Goal: Task Accomplishment & Management: Manage account settings

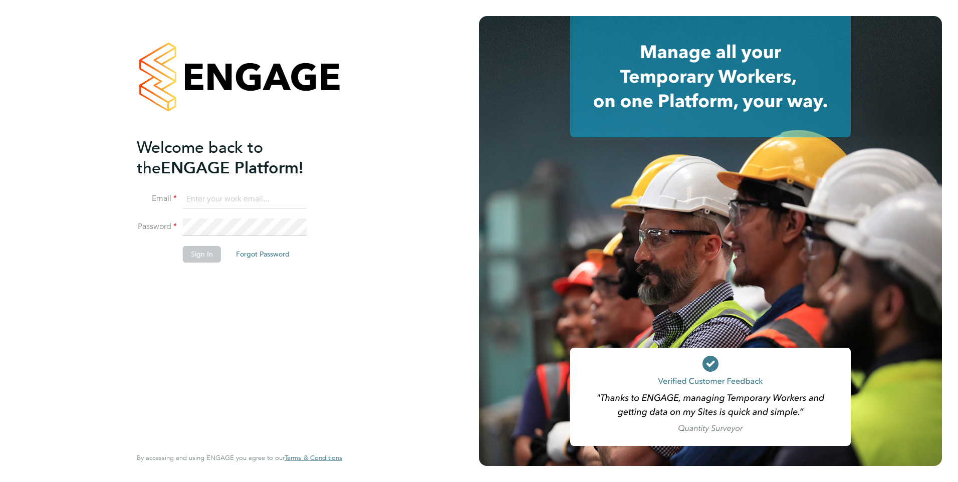
type input "sheeba.kurian@ncclondon.ac.uk"
click at [190, 252] on button "Sign In" at bounding box center [202, 254] width 38 height 16
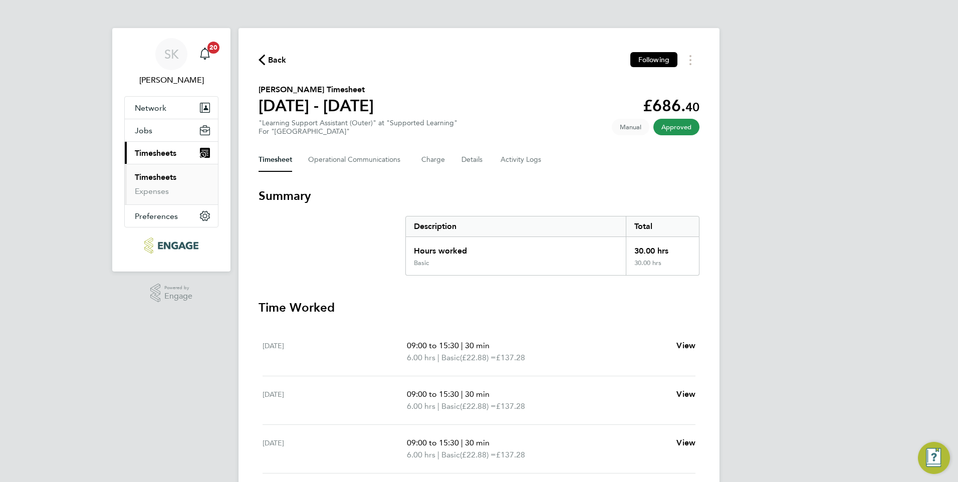
click at [878, 210] on div "SK [PERSON_NAME] Notifications 20 Applications: Network Sites Workers Jobs Posi…" at bounding box center [479, 342] width 958 height 684
click at [143, 126] on span "Jobs" at bounding box center [144, 131] width 18 height 10
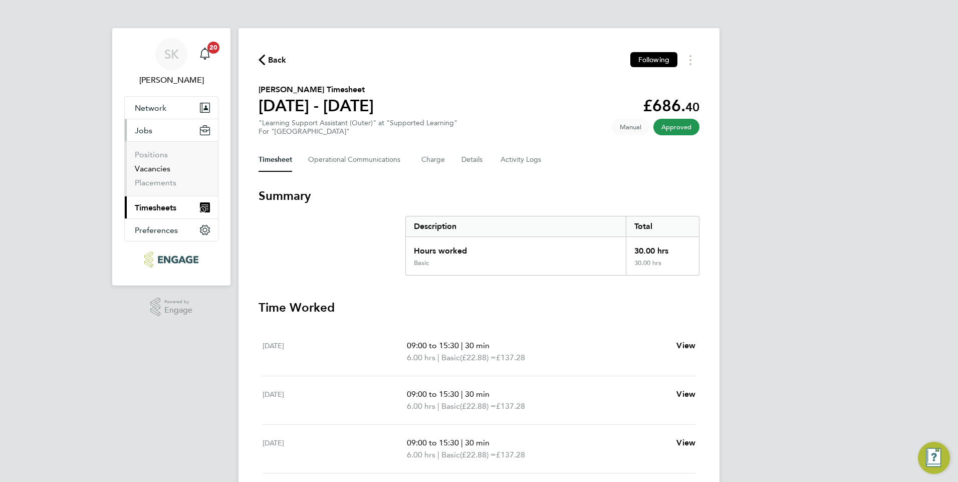
click at [151, 169] on link "Vacancies" at bounding box center [153, 169] width 36 height 10
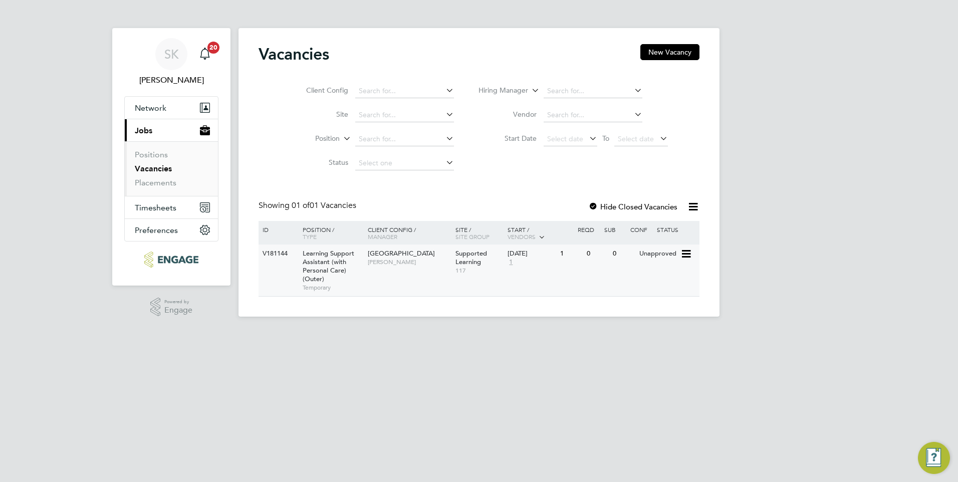
click at [267, 247] on div "V181144" at bounding box center [277, 253] width 35 height 19
click at [409, 258] on span "[PERSON_NAME]" at bounding box center [409, 262] width 83 height 8
click at [283, 248] on div "V181144" at bounding box center [277, 253] width 35 height 19
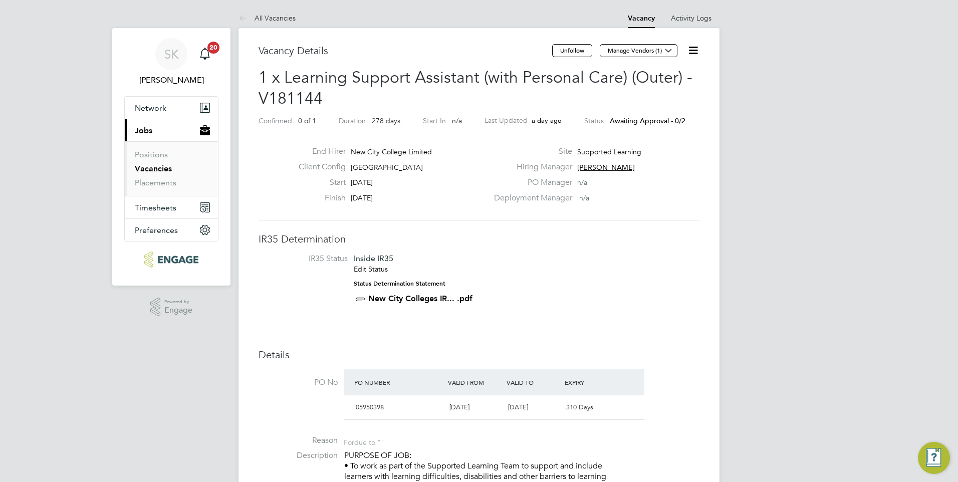
click at [366, 269] on link "Edit Status" at bounding box center [371, 268] width 34 height 9
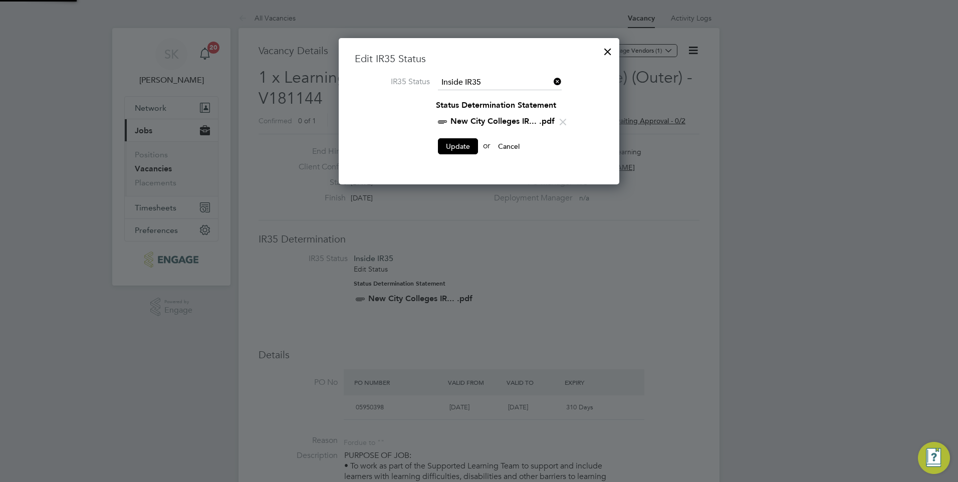
scroll to position [147, 281]
click at [460, 149] on button "Update" at bounding box center [458, 146] width 40 height 16
click at [453, 142] on button "Update" at bounding box center [458, 146] width 40 height 16
click at [483, 120] on link "New City Colleges IR... .pdf" at bounding box center [502, 121] width 104 height 10
click at [607, 48] on div at bounding box center [608, 49] width 18 height 18
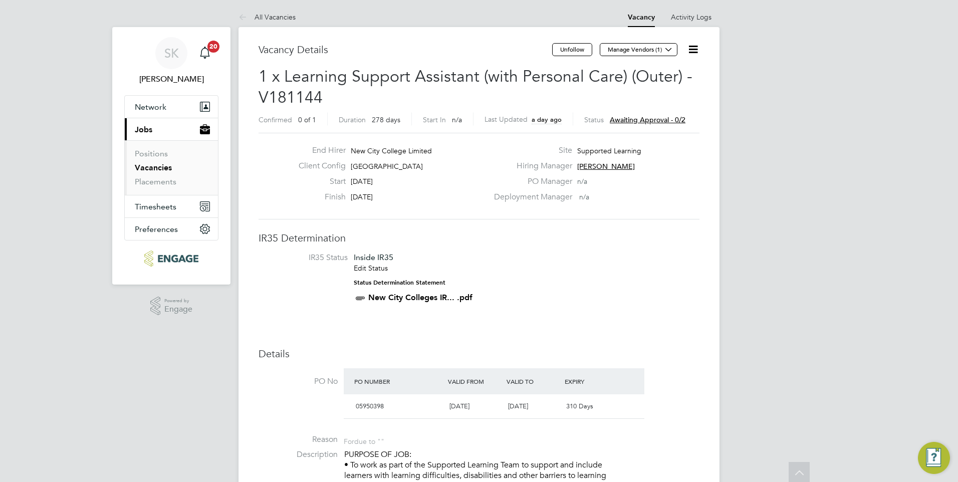
scroll to position [0, 0]
click at [589, 165] on span "[PERSON_NAME]" at bounding box center [606, 167] width 58 height 9
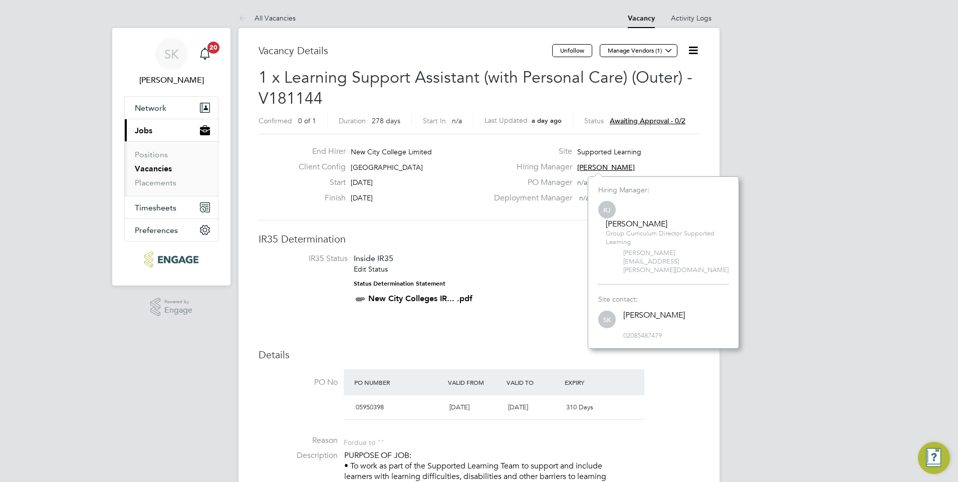
scroll to position [10, 50]
click at [533, 220] on div "End Hirer New City College Limited Client Config [GEOGRAPHIC_DATA] Start [DATE]…" at bounding box center [478, 177] width 441 height 87
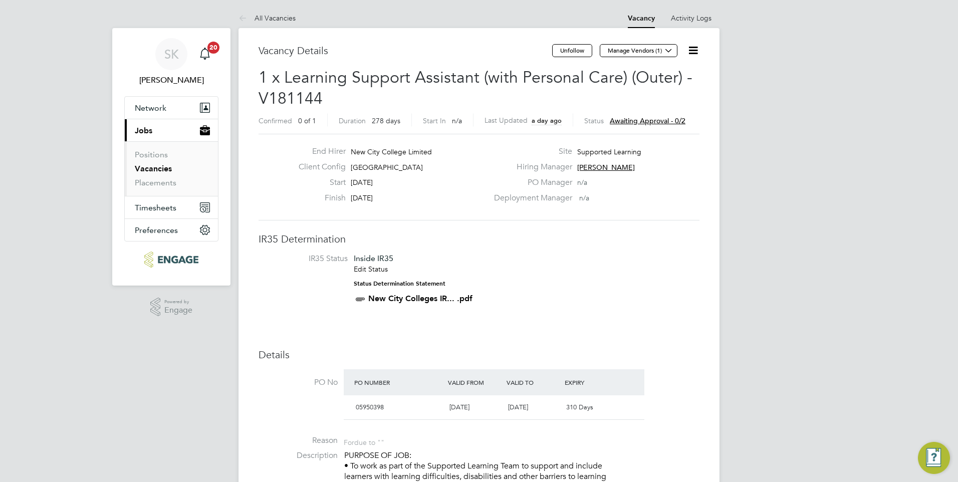
click at [646, 118] on span "Awaiting approval - 0/2" at bounding box center [648, 120] width 76 height 9
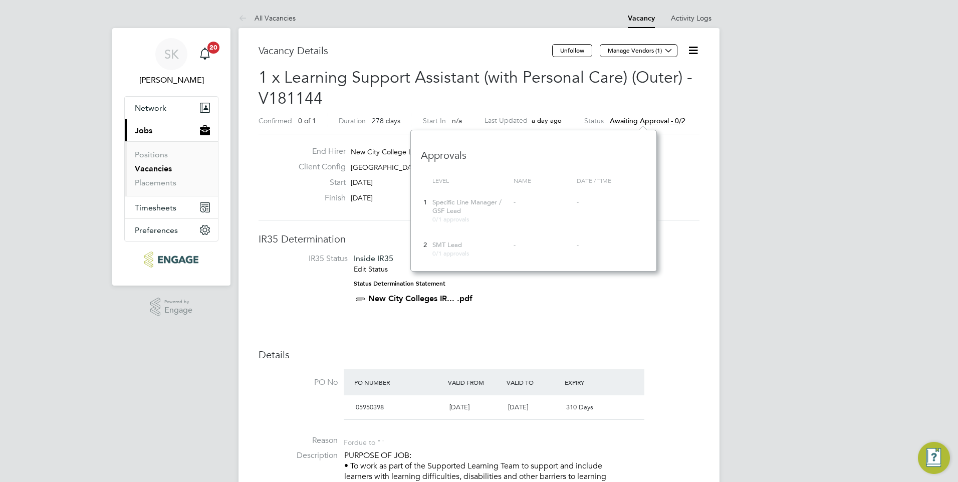
scroll to position [9, 76]
click at [499, 209] on div "Specific Line Manager / GSF Lead 0/1 approvals" at bounding box center [470, 210] width 81 height 35
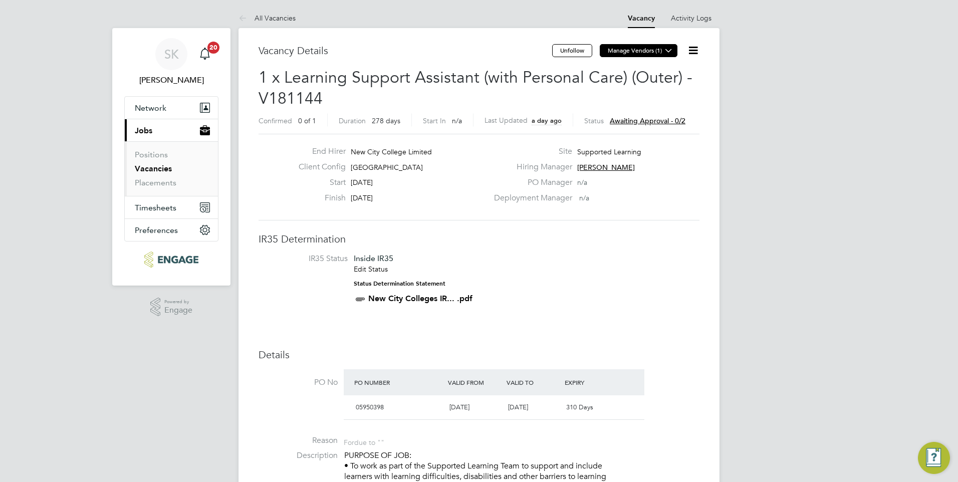
click at [615, 52] on button "Manage Vendors (1)" at bounding box center [639, 50] width 78 height 13
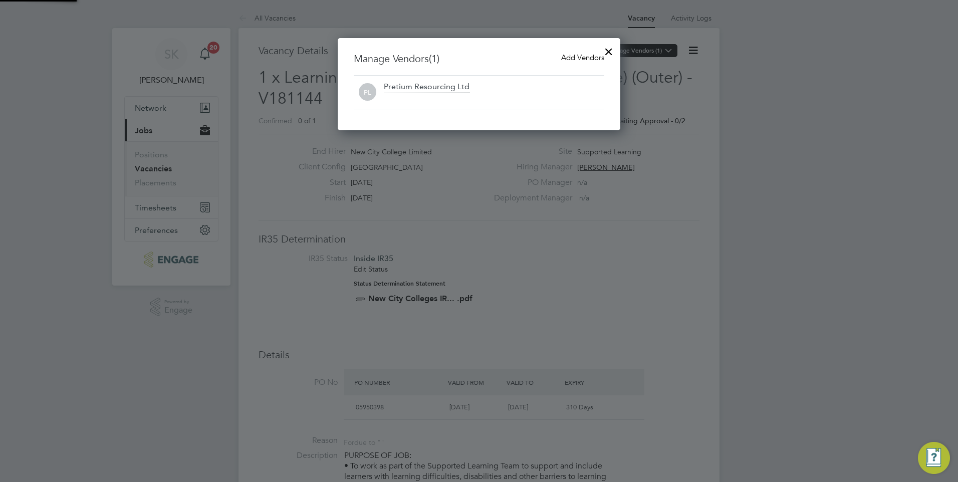
scroll to position [93, 283]
click at [609, 49] on div at bounding box center [609, 49] width 18 height 18
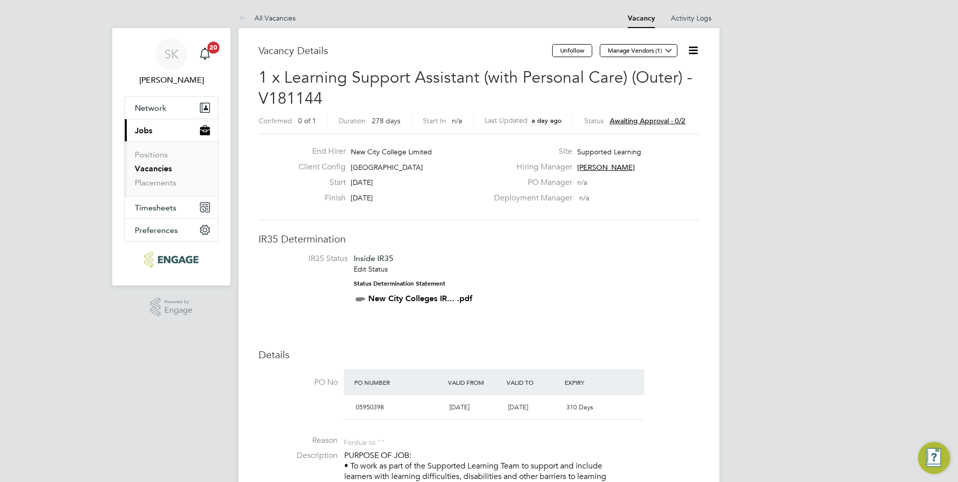
click at [692, 46] on icon at bounding box center [693, 50] width 13 height 13
click at [663, 74] on li "Edit Vacancy e" at bounding box center [669, 74] width 58 height 14
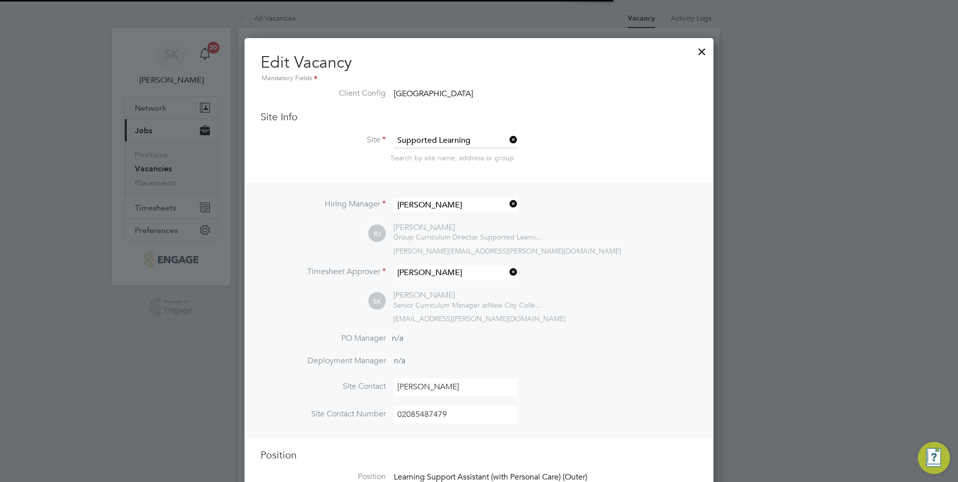
scroll to position [1633, 469]
click at [674, 275] on li "Timesheet Approver Sheeba Kurian" at bounding box center [478, 277] width 437 height 25
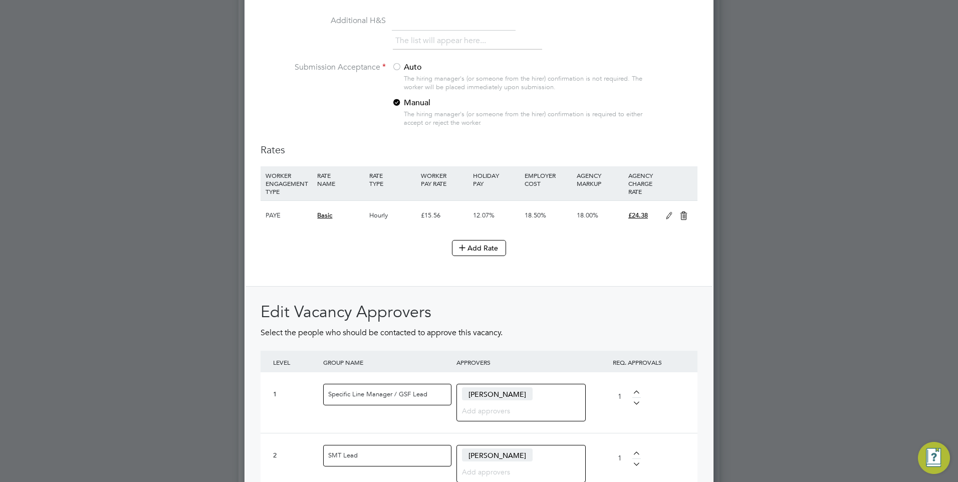
scroll to position [1062, 0]
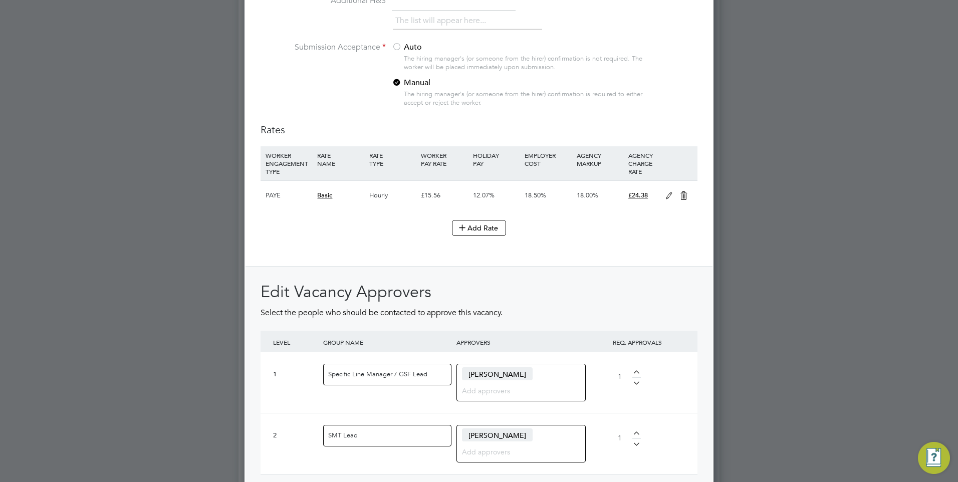
click at [530, 370] on span "Jacqueline Mitchell" at bounding box center [497, 373] width 71 height 13
click at [497, 374] on span "Jacqueline Mitchell" at bounding box center [497, 373] width 71 height 13
drag, startPoint x: 468, startPoint y: 373, endPoint x: 539, endPoint y: 377, distance: 70.7
click at [539, 377] on div "Jacqueline Mitchell" at bounding box center [520, 383] width 129 height 38
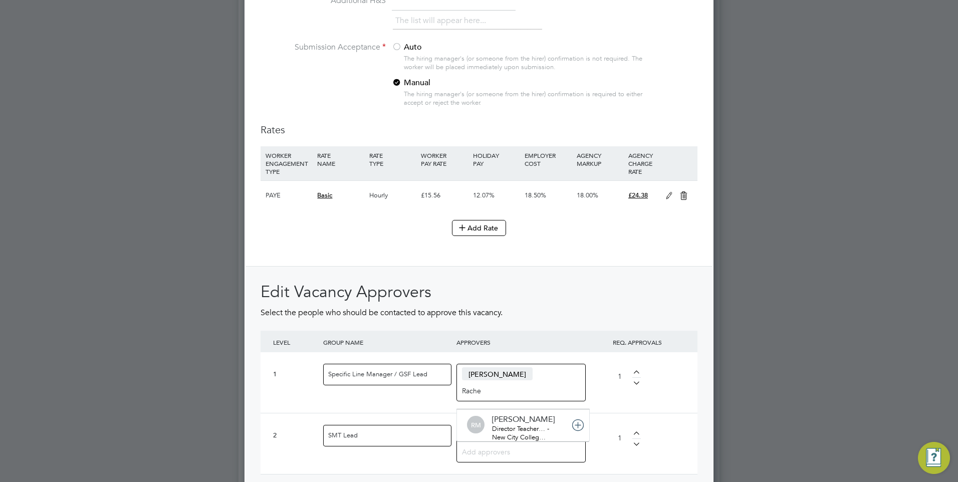
type input "Rache"
drag, startPoint x: 545, startPoint y: 373, endPoint x: 521, endPoint y: 370, distance: 24.2
click at [544, 373] on div "Jacqueline Mitchell Rache" at bounding box center [520, 383] width 129 height 38
drag, startPoint x: 528, startPoint y: 374, endPoint x: 468, endPoint y: 367, distance: 60.5
click at [468, 367] on span "Jacqueline Mitchell" at bounding box center [497, 373] width 71 height 13
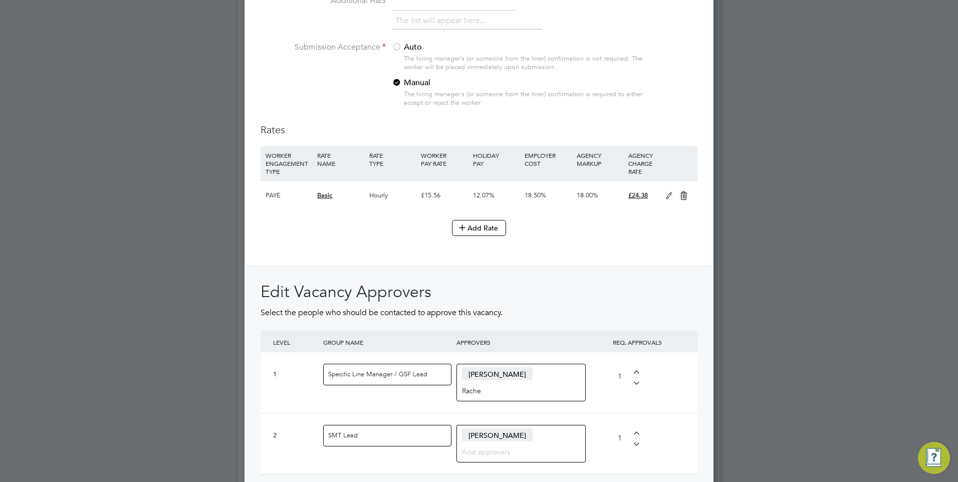
click at [919, 355] on div at bounding box center [479, 241] width 958 height 482
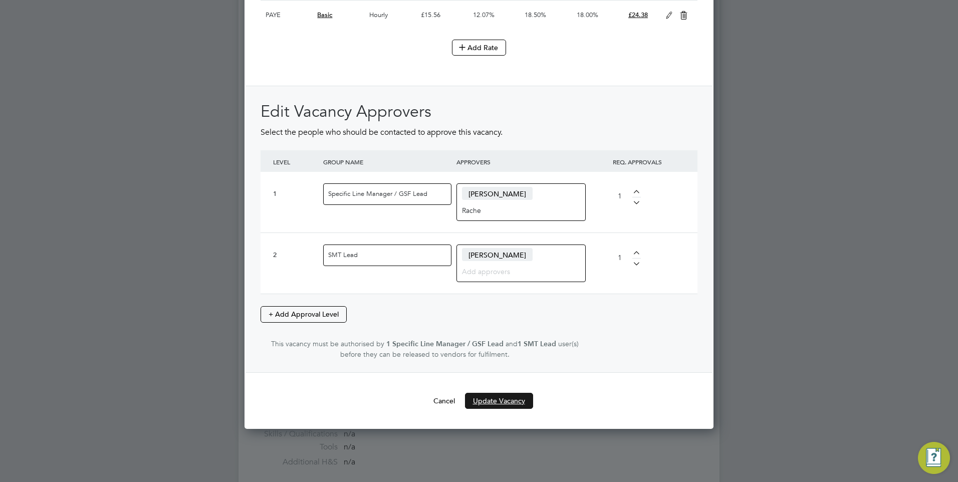
click at [498, 396] on button "Update Vacancy" at bounding box center [499, 401] width 68 height 16
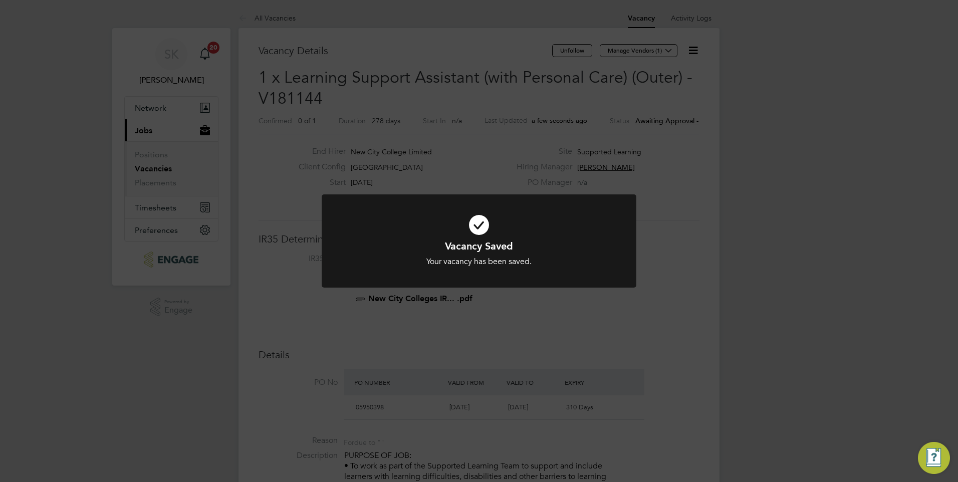
drag, startPoint x: 954, startPoint y: 179, endPoint x: 955, endPoint y: 247, distance: 68.1
click at [956, 246] on div "Vacancy Saved Your vacancy has been saved. Cancel Okay" at bounding box center [479, 241] width 958 height 482
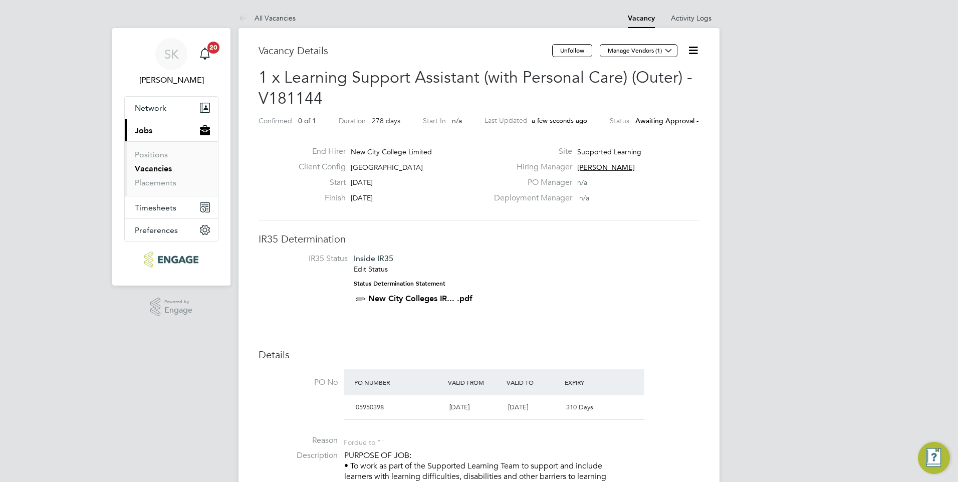
click at [695, 48] on icon at bounding box center [693, 50] width 13 height 13
click at [670, 73] on li "Edit Vacancy e" at bounding box center [669, 74] width 58 height 14
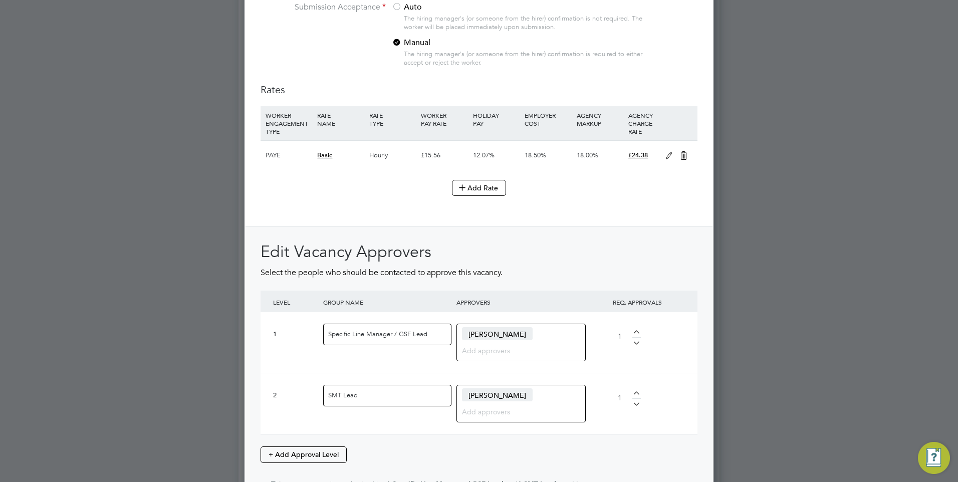
click at [542, 333] on div "Jacqueline Mitchell" at bounding box center [520, 343] width 129 height 38
click at [529, 333] on span "Jacqueline Mitchell" at bounding box center [497, 333] width 71 height 13
click at [635, 344] on div at bounding box center [636, 341] width 9 height 7
click at [635, 329] on div "1" at bounding box center [629, 337] width 50 height 43
click at [411, 338] on input "Specific Line Manager / GSF Lead" at bounding box center [387, 335] width 128 height 22
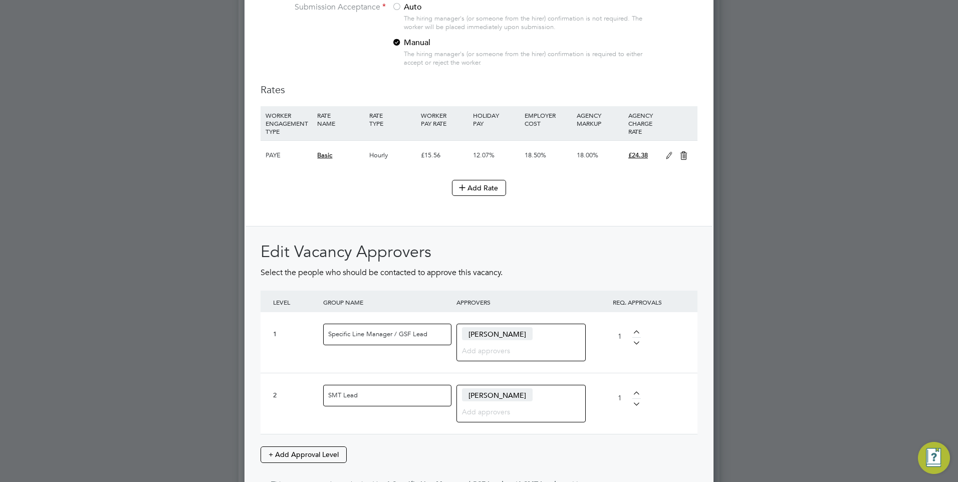
click at [677, 346] on div "1 Specific Line Manager / GSF Lead Jacqueline Mitchell AC Aaron Carr Group Curr…" at bounding box center [478, 342] width 437 height 61
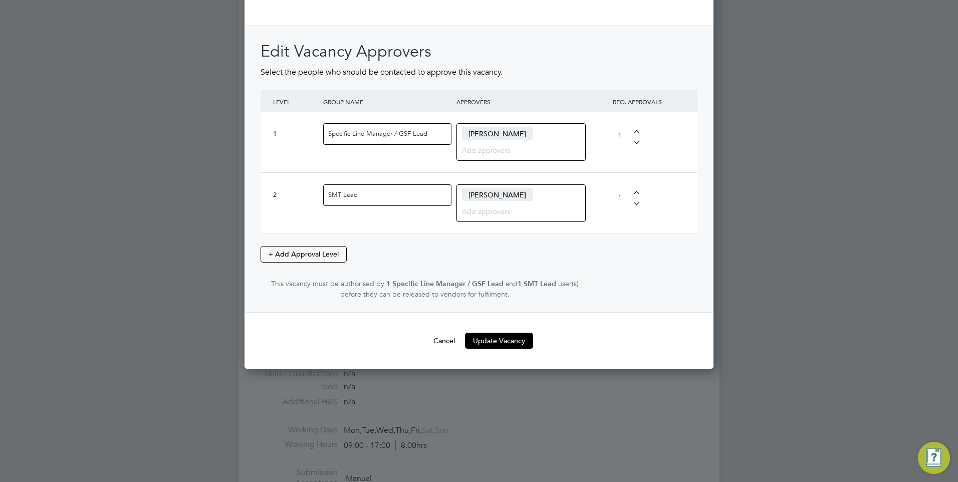
click at [492, 134] on span "Jacqueline Mitchell" at bounding box center [497, 133] width 71 height 13
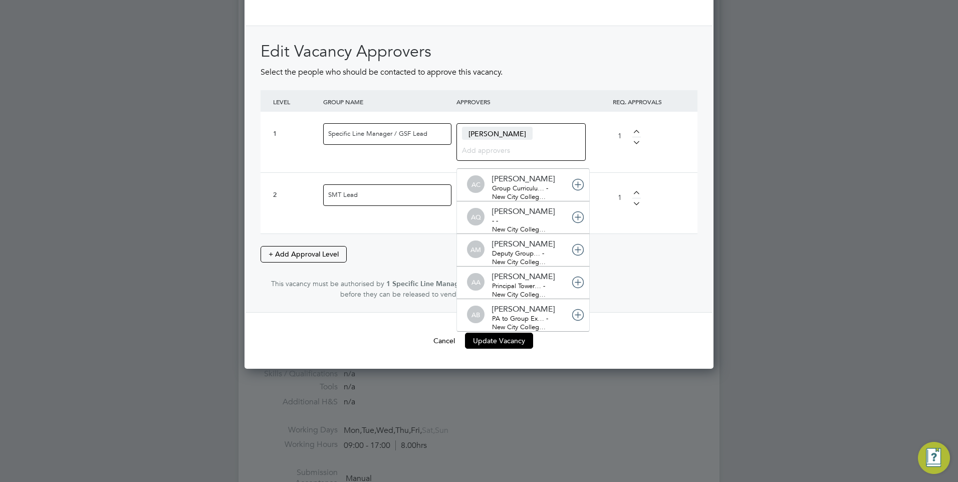
click at [485, 152] on input at bounding box center [517, 149] width 111 height 13
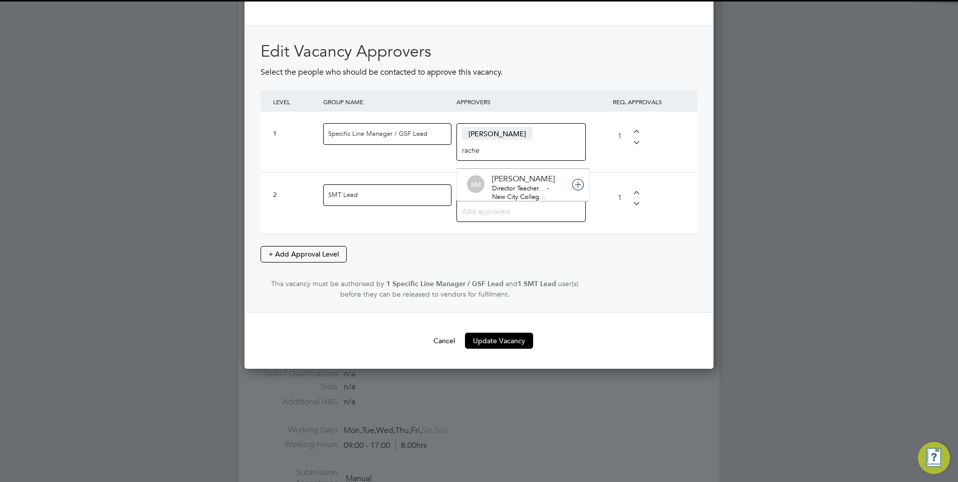
type input "rachel"
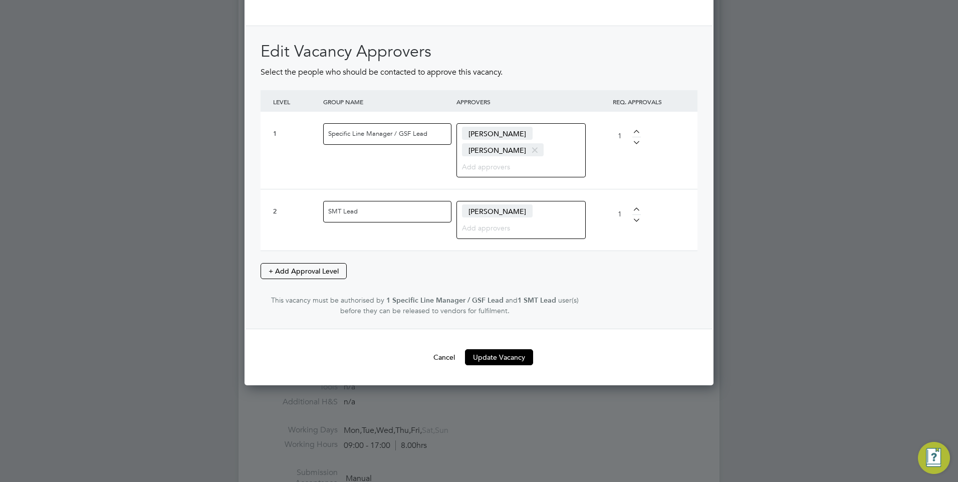
click at [489, 206] on span "[PERSON_NAME]" at bounding box center [497, 210] width 71 height 13
type input "rach"
click at [527, 149] on span at bounding box center [534, 150] width 15 height 19
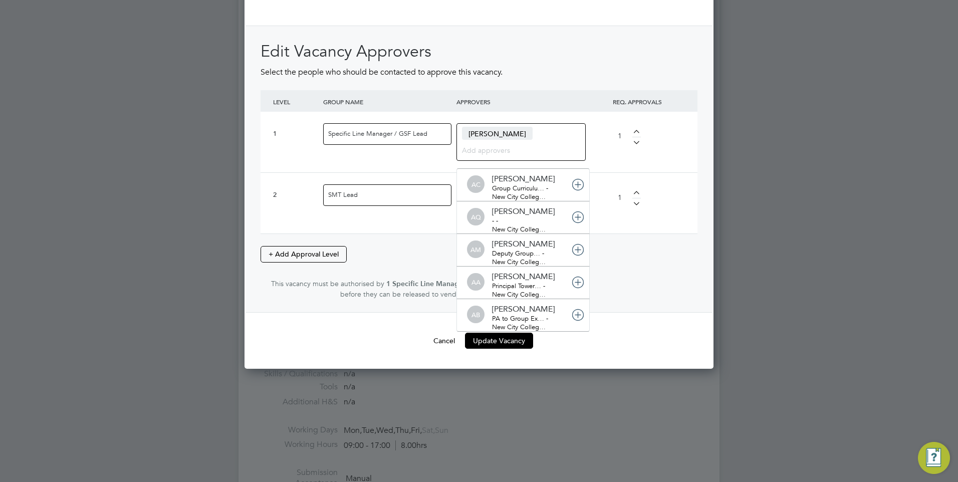
click at [532, 132] on span "Jacqueline Mitchell" at bounding box center [497, 133] width 71 height 13
click at [490, 148] on input at bounding box center [493, 149] width 63 height 13
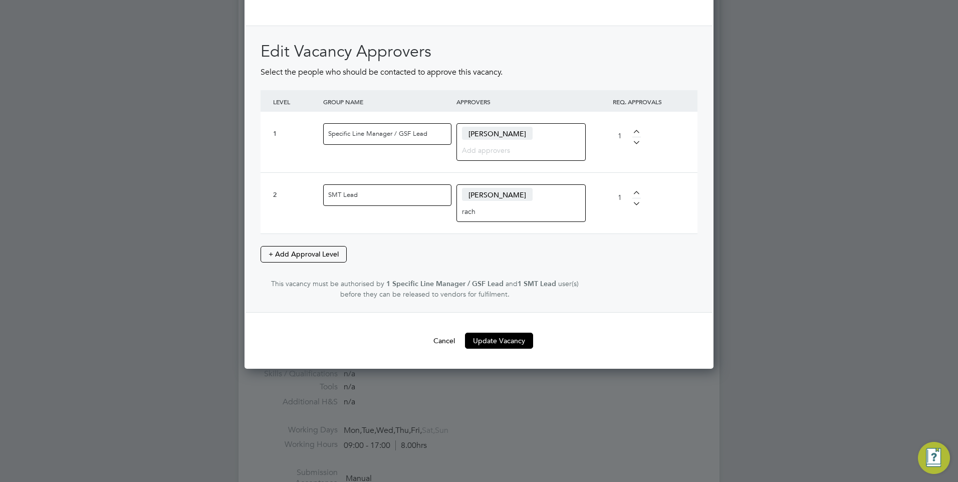
drag, startPoint x: 469, startPoint y: 133, endPoint x: 532, endPoint y: 136, distance: 63.2
click at [532, 136] on span "Jacqueline Mitchell" at bounding box center [497, 133] width 71 height 13
drag, startPoint x: 531, startPoint y: 131, endPoint x: 466, endPoint y: 135, distance: 65.7
click at [466, 135] on span "Jacqueline Mitchell" at bounding box center [497, 133] width 71 height 13
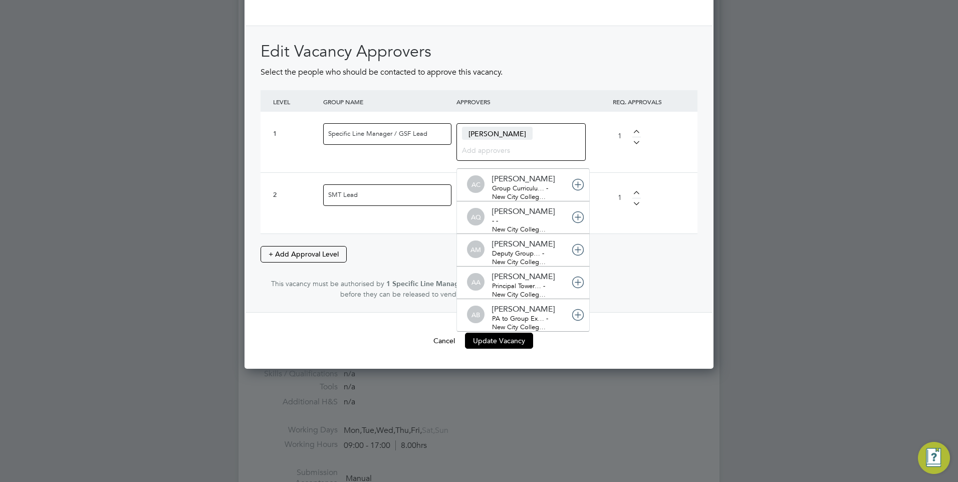
click at [449, 337] on button "Cancel" at bounding box center [444, 341] width 38 height 16
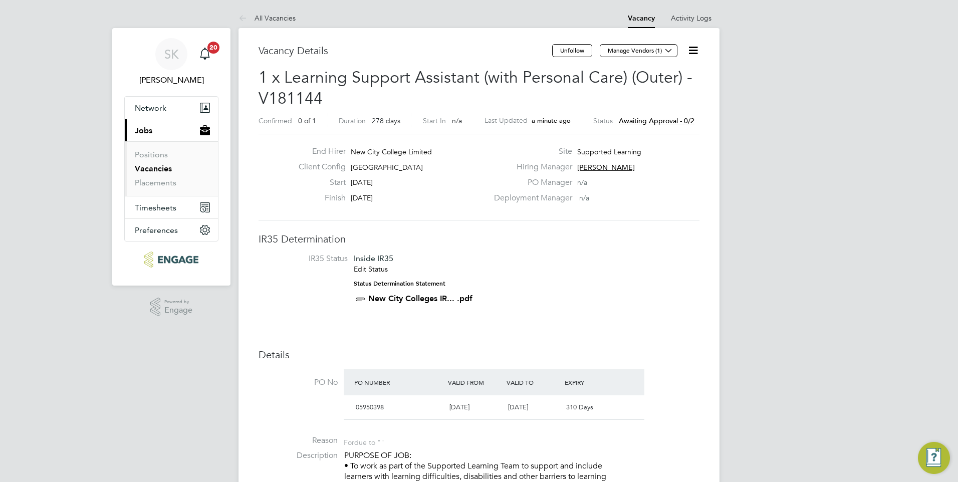
click at [687, 50] on icon at bounding box center [693, 50] width 13 height 13
click at [652, 109] on li "Approvers" at bounding box center [669, 108] width 58 height 14
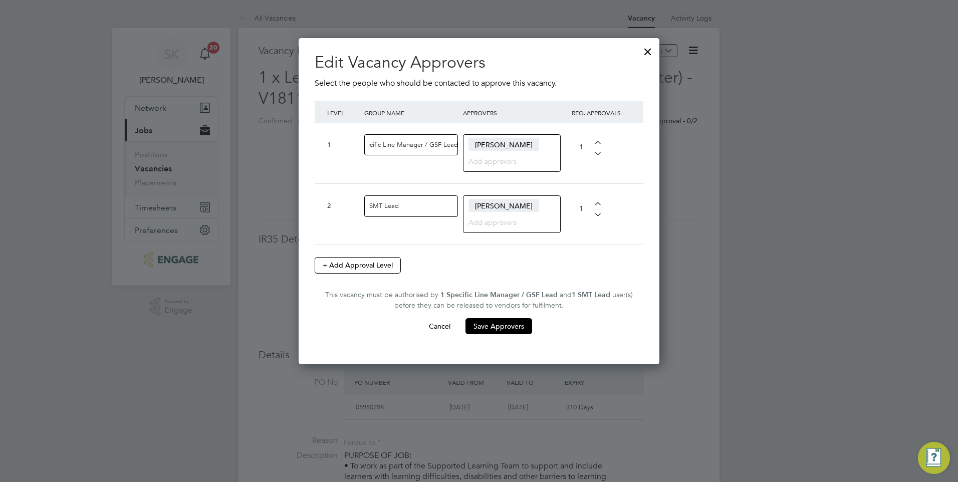
click at [539, 143] on span "Jacqueline Mitchell" at bounding box center [503, 144] width 71 height 13
click at [596, 153] on div at bounding box center [598, 151] width 9 height 7
click at [474, 143] on span "Jacqueline Mitchell" at bounding box center [503, 144] width 71 height 13
drag, startPoint x: 475, startPoint y: 141, endPoint x: 539, endPoint y: 144, distance: 64.2
click at [539, 144] on span "Jacqueline Mitchell" at bounding box center [503, 144] width 71 height 13
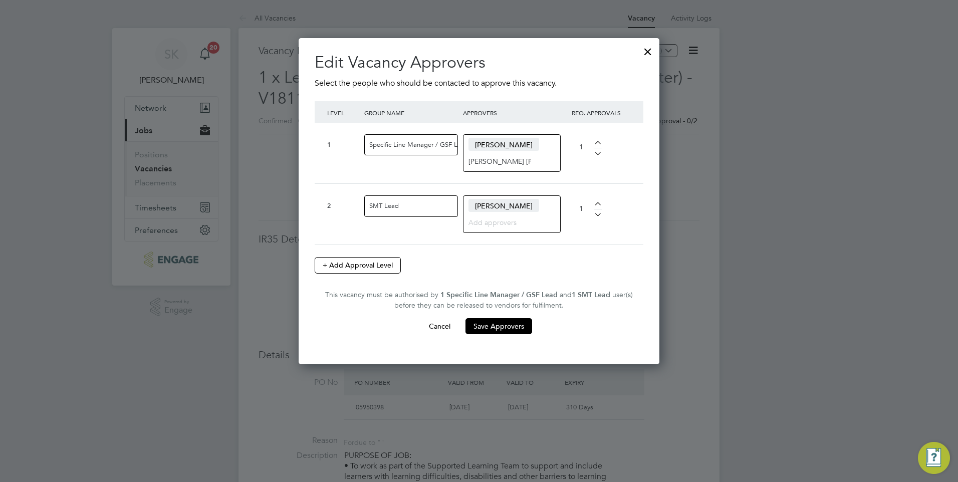
click at [503, 206] on span "[PERSON_NAME]" at bounding box center [503, 205] width 71 height 13
click at [502, 160] on input "Rachel Jo" at bounding box center [499, 160] width 63 height 13
type input "[PERSON_NAME]"
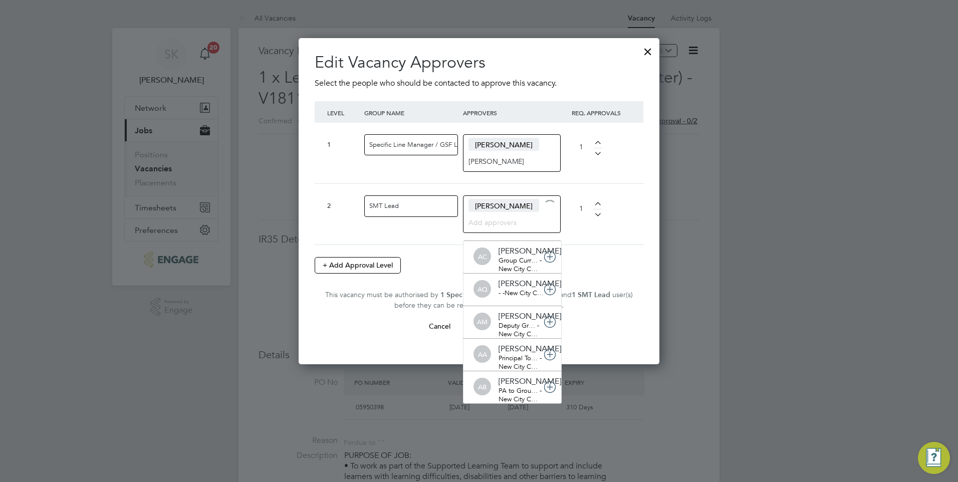
click at [495, 221] on input at bounding box center [507, 221] width 79 height 13
click at [522, 161] on input "[PERSON_NAME]" at bounding box center [499, 160] width 63 height 13
click at [513, 221] on input at bounding box center [507, 221] width 79 height 13
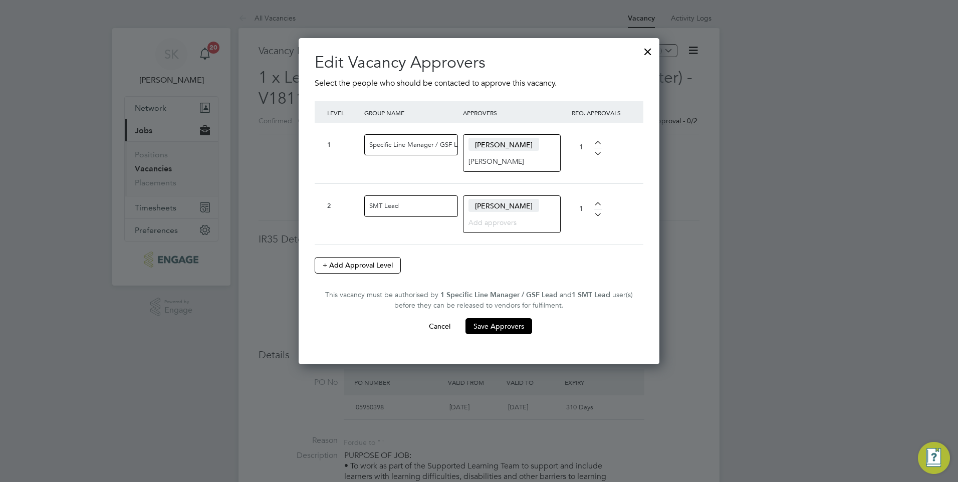
click at [597, 144] on div at bounding box center [598, 144] width 9 height 7
click at [596, 150] on div at bounding box center [598, 151] width 9 height 7
type input "1"
click at [598, 214] on div at bounding box center [598, 212] width 9 height 7
click at [598, 213] on div at bounding box center [598, 212] width 9 height 7
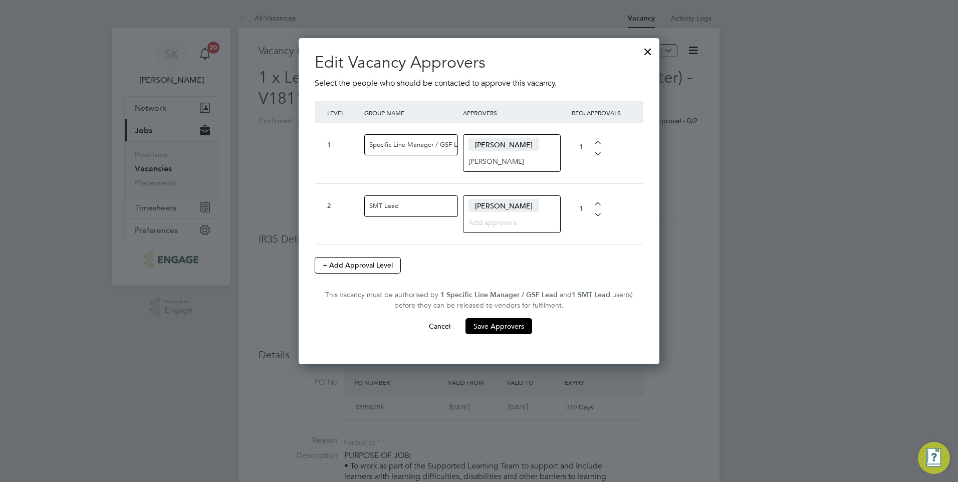
click at [515, 160] on input "[PERSON_NAME]" at bounding box center [499, 160] width 63 height 13
click at [494, 162] on input "[PERSON_NAME]" at bounding box center [499, 160] width 63 height 13
click at [537, 143] on span "Jacqueline Mitchell" at bounding box center [503, 144] width 71 height 13
click at [533, 143] on span "Jacqueline Mitchell" at bounding box center [503, 144] width 71 height 13
click at [534, 141] on span "Jacqueline Mitchell" at bounding box center [503, 144] width 71 height 13
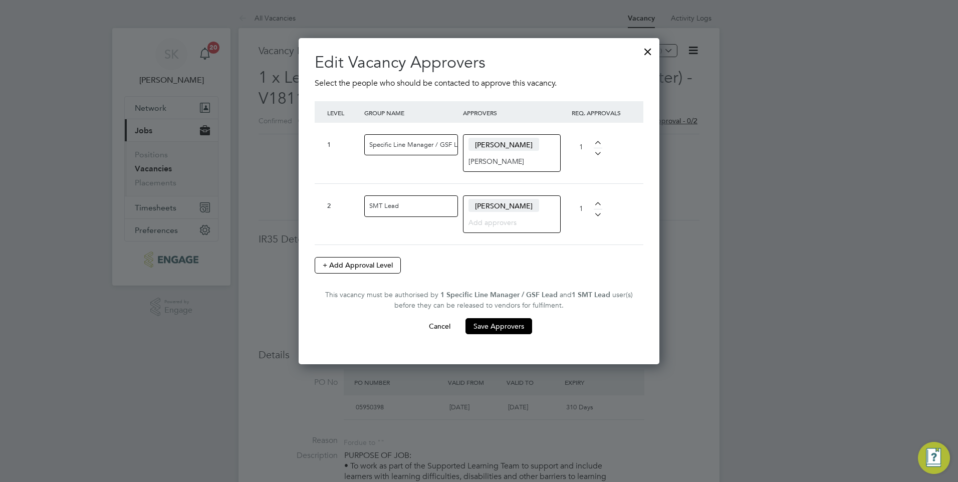
click at [526, 202] on span "[PERSON_NAME]" at bounding box center [503, 205] width 71 height 13
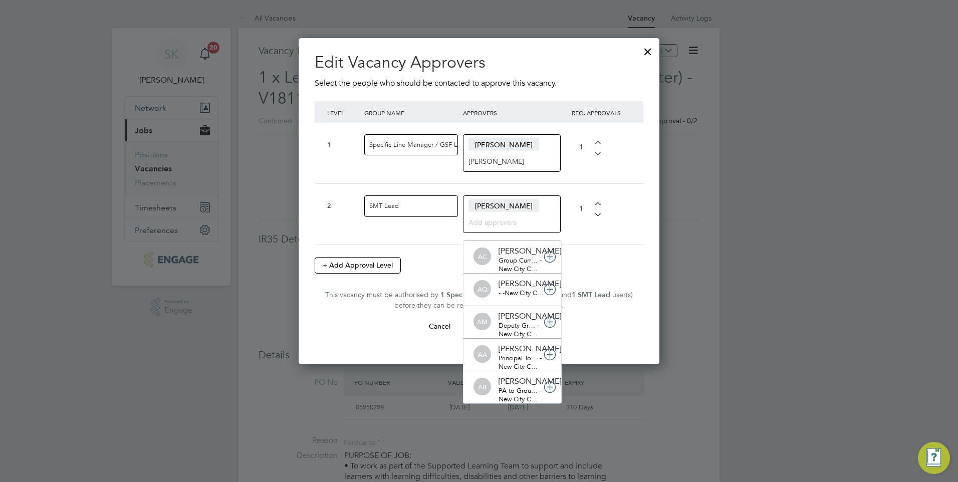
click at [522, 160] on input "[PERSON_NAME]" at bounding box center [499, 160] width 63 height 13
click at [513, 220] on input at bounding box center [507, 221] width 79 height 13
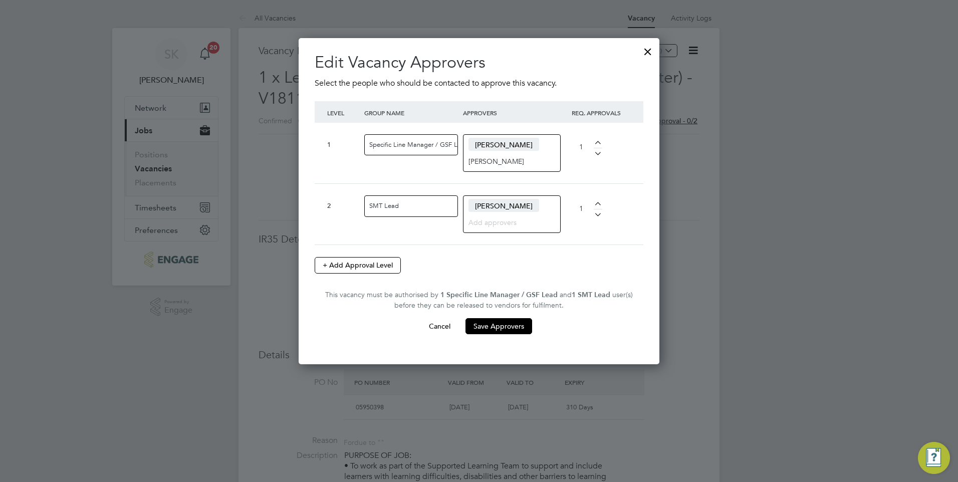
click at [470, 162] on input "[PERSON_NAME]" at bounding box center [499, 160] width 63 height 13
drag, startPoint x: 469, startPoint y: 161, endPoint x: 528, endPoint y: 161, distance: 59.1
click at [528, 161] on input "[PERSON_NAME]" at bounding box center [499, 160] width 63 height 13
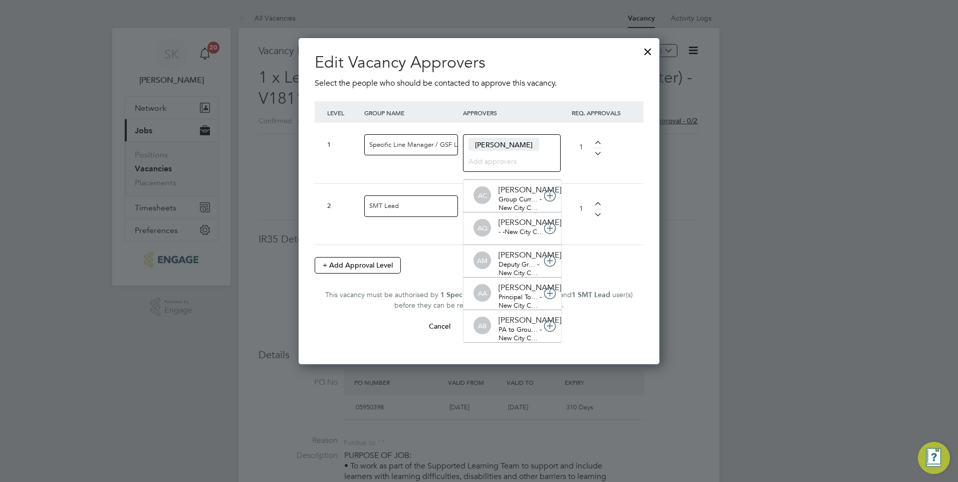
click at [419, 141] on input "Specific Line Manager / GSF Lead" at bounding box center [411, 145] width 94 height 22
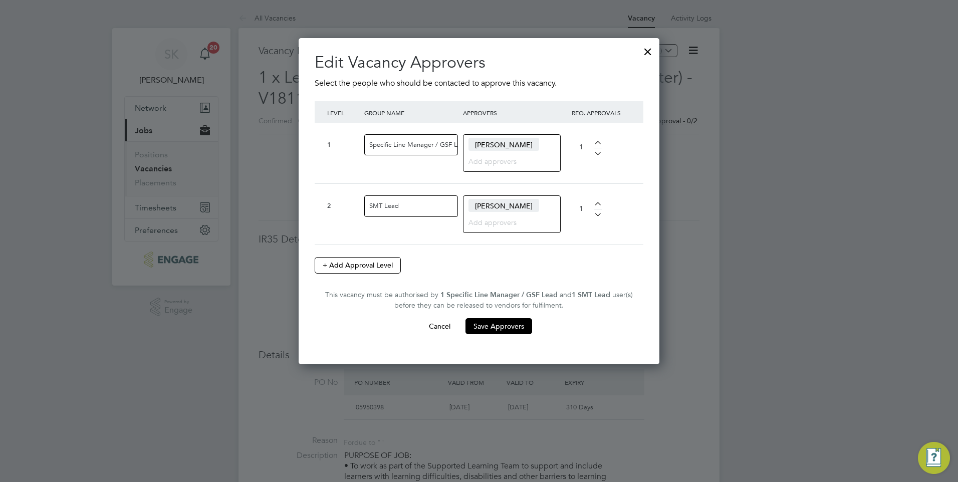
click at [442, 145] on input "Specific Line Manager / GSF Lead" at bounding box center [411, 145] width 94 height 22
click at [453, 145] on input "Specific Line Manager / GSF Lead" at bounding box center [411, 145] width 94 height 22
click at [339, 267] on button "+ Add Approval Level" at bounding box center [358, 265] width 86 height 16
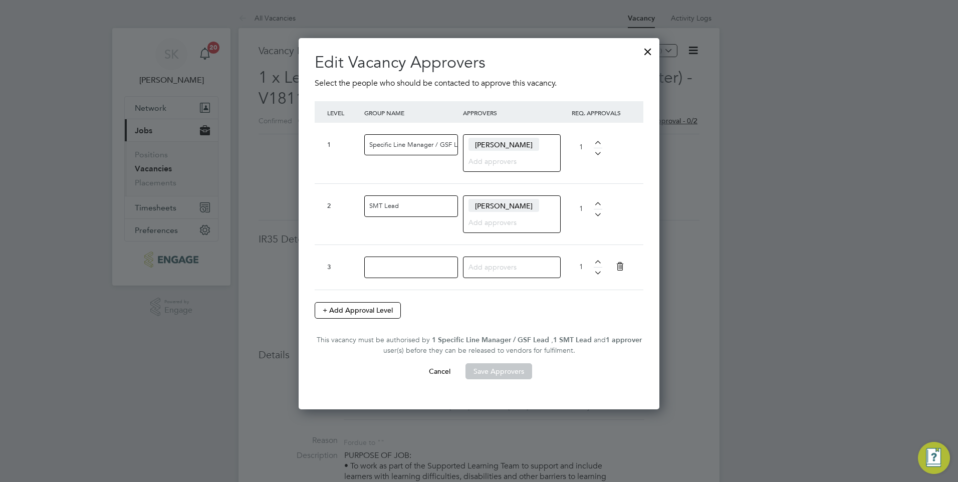
click at [488, 268] on input at bounding box center [507, 266] width 79 height 13
type input "rac"
click at [436, 373] on button "Cancel" at bounding box center [440, 371] width 38 height 16
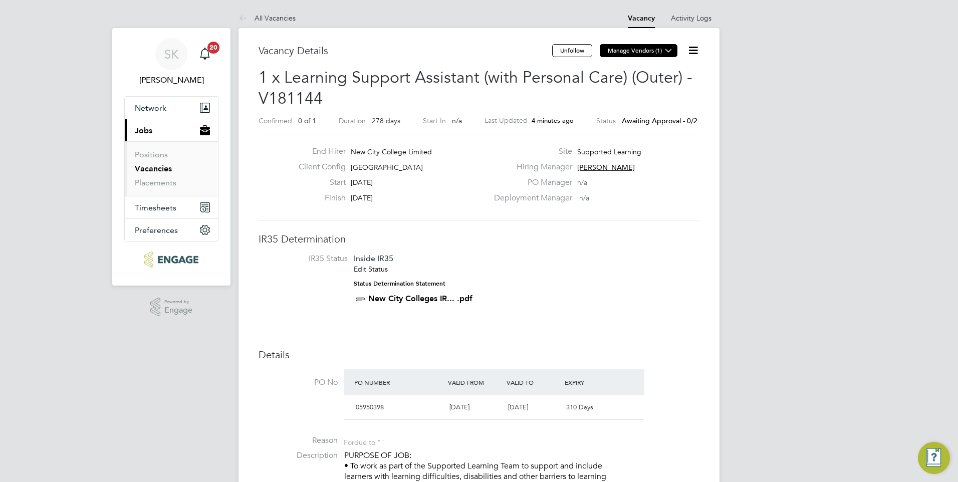
click at [668, 50] on icon at bounding box center [669, 51] width 8 height 8
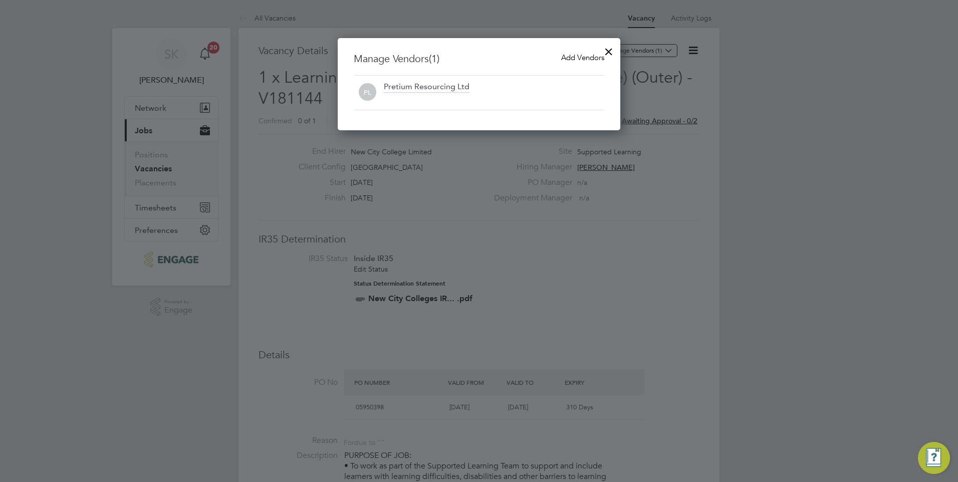
click at [690, 50] on div at bounding box center [479, 241] width 958 height 482
click at [692, 50] on div at bounding box center [479, 241] width 958 height 482
click at [743, 59] on div at bounding box center [479, 241] width 958 height 482
click at [612, 47] on div at bounding box center [609, 49] width 18 height 18
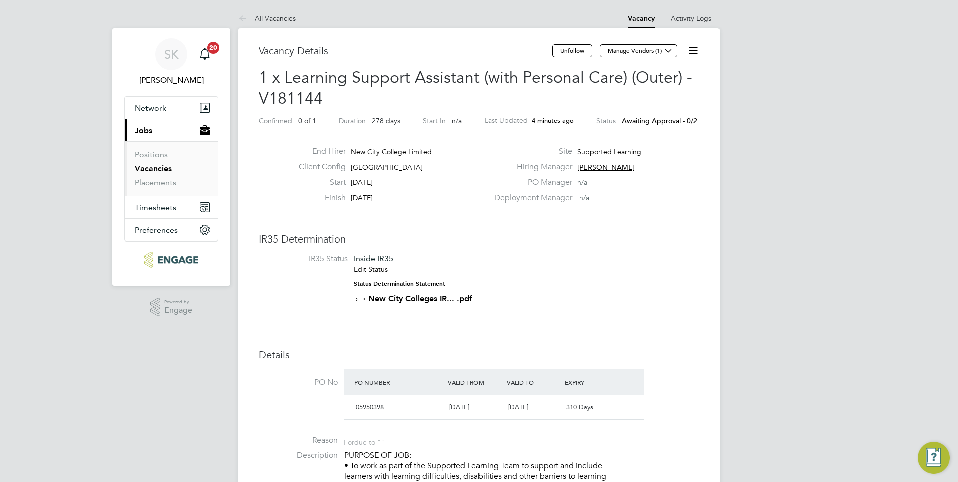
click at [694, 52] on icon at bounding box center [693, 50] width 13 height 13
